Goal: Task Accomplishment & Management: Use online tool/utility

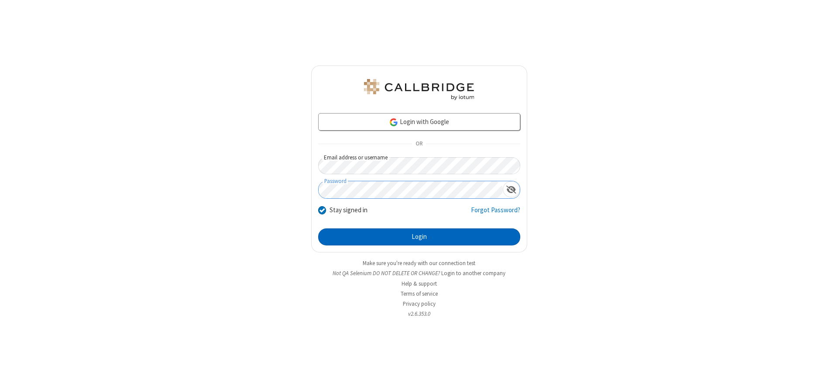
click at [419, 236] on button "Login" at bounding box center [419, 236] width 202 height 17
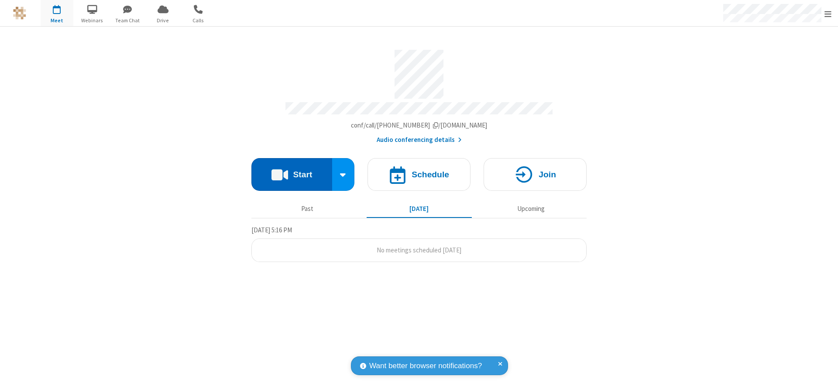
click at [291, 171] on button "Start" at bounding box center [291, 174] width 81 height 33
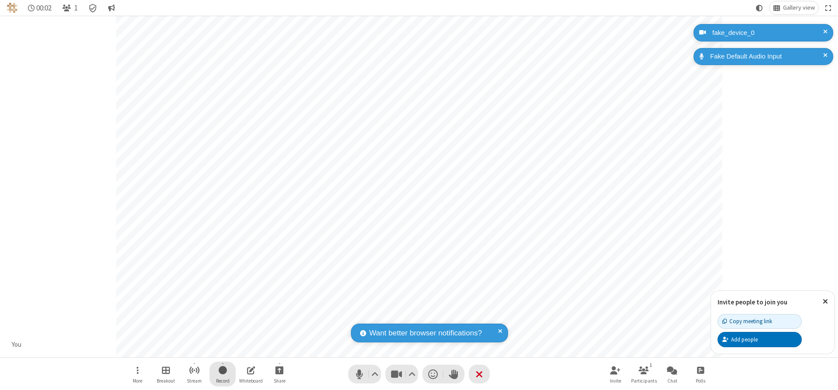
click at [222, 373] on span "Start recording" at bounding box center [223, 369] width 8 height 11
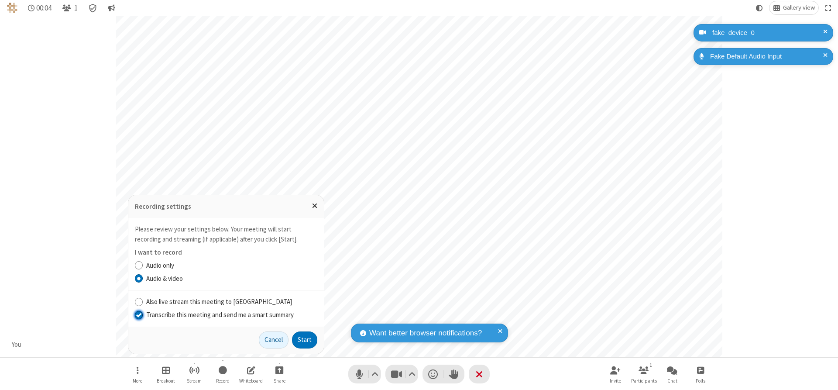
click at [138, 314] on input "Transcribe this meeting and send me a smart summary" at bounding box center [139, 314] width 8 height 9
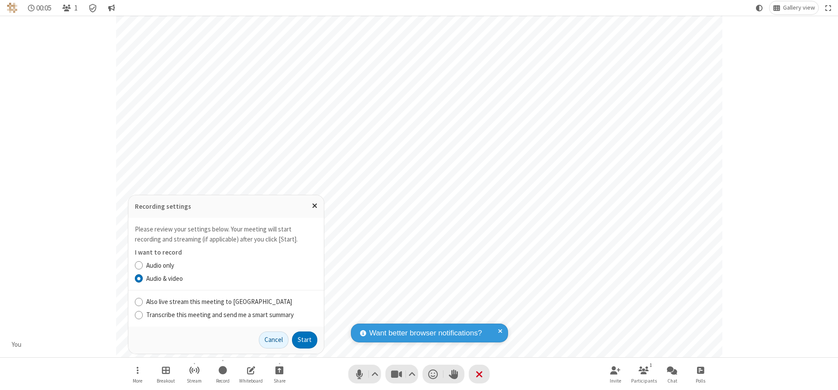
click at [231, 278] on label "Audio & video" at bounding box center [231, 279] width 171 height 10
click at [143, 278] on input "Audio & video" at bounding box center [139, 278] width 8 height 9
click at [305, 339] on button "Start" at bounding box center [304, 339] width 25 height 17
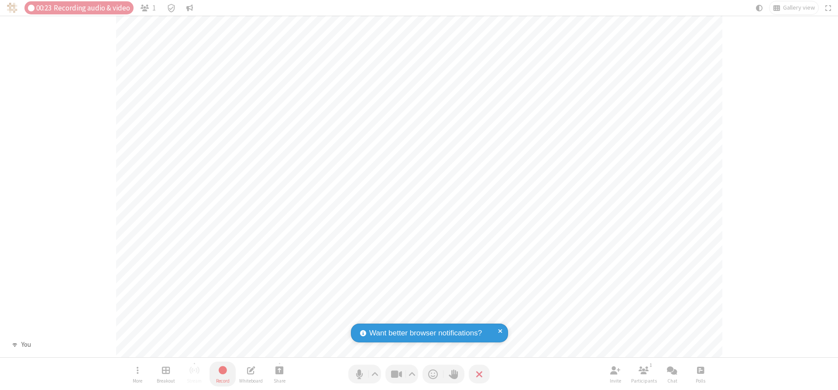
click at [222, 373] on span "Stop recording" at bounding box center [222, 369] width 10 height 11
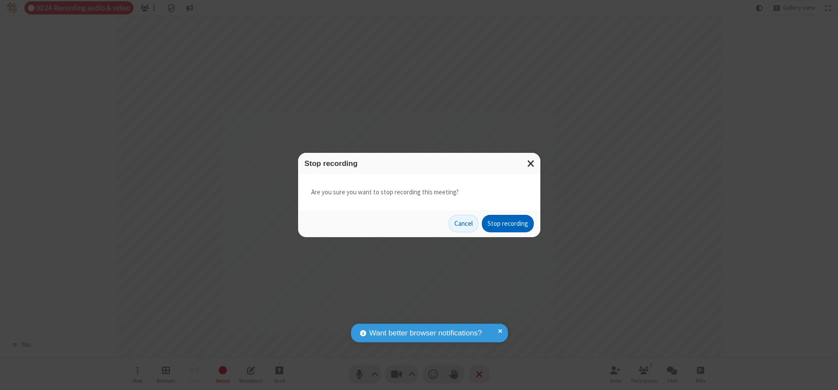
click at [507, 223] on button "Stop recording" at bounding box center [508, 223] width 52 height 17
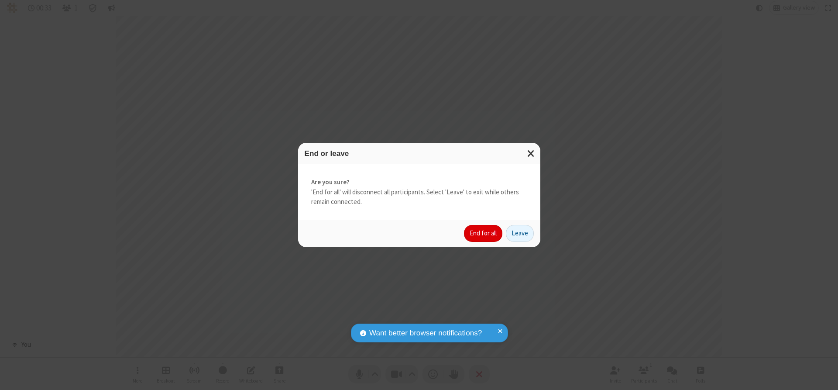
click at [483, 233] on button "End for all" at bounding box center [483, 233] width 38 height 17
